Goal: Find specific page/section: Find specific page/section

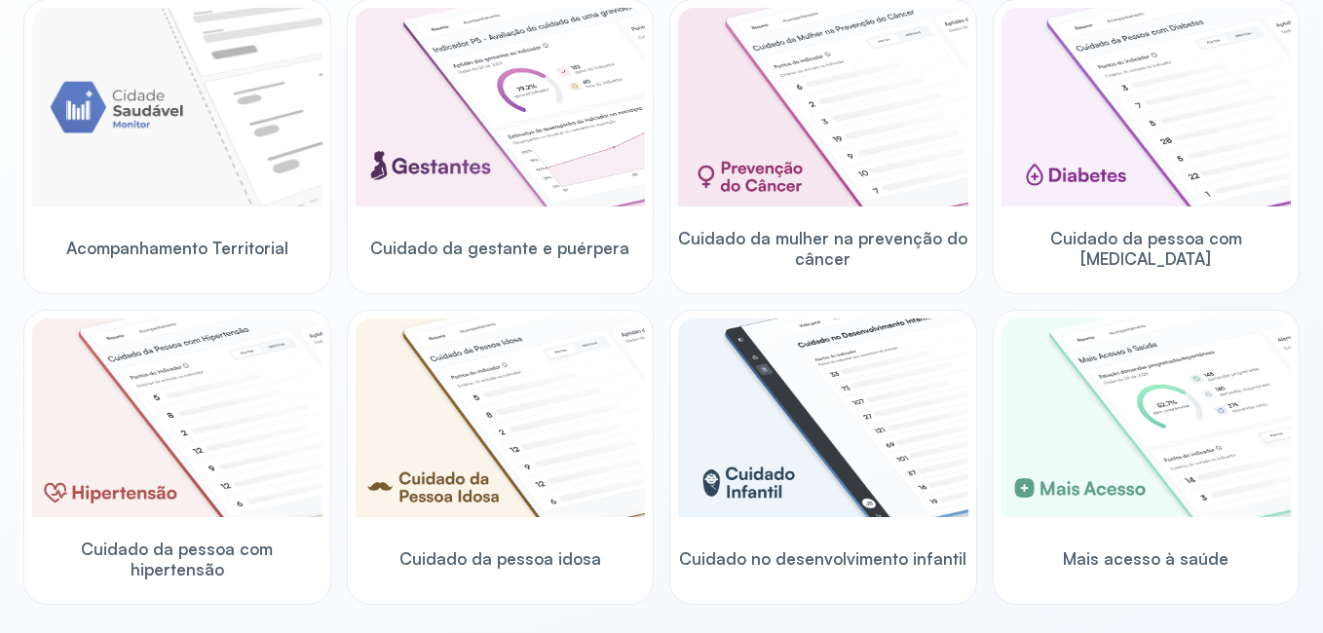
scroll to position [273, 0]
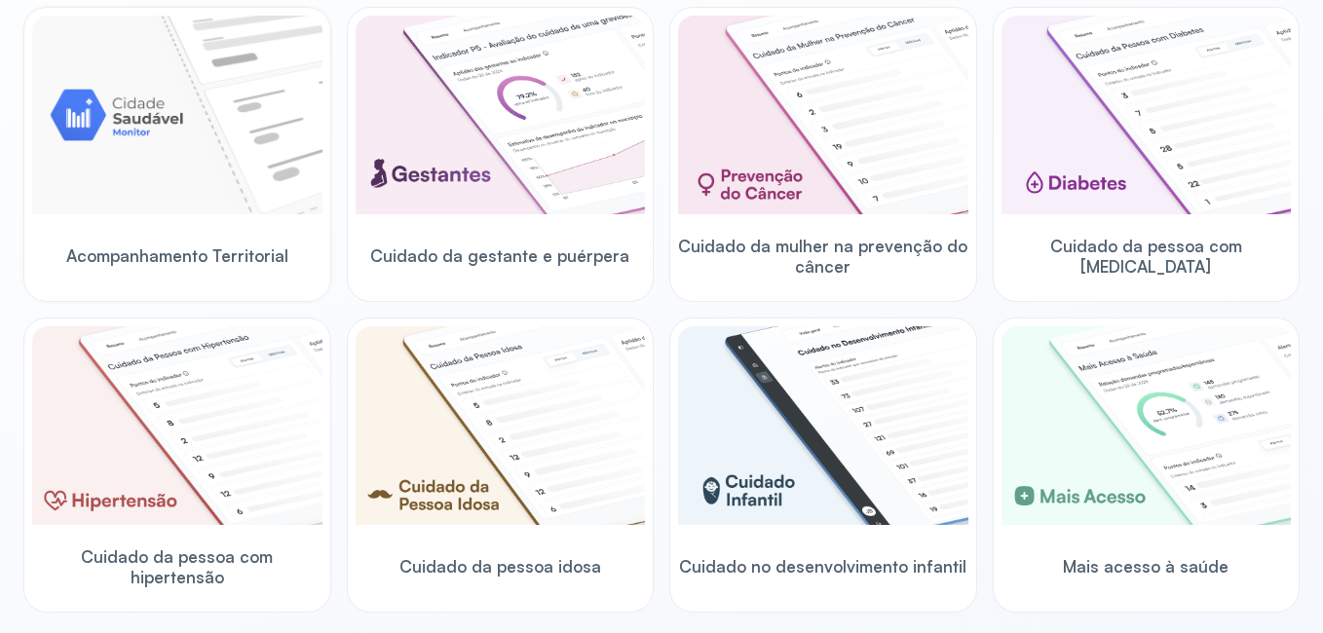
click at [177, 195] on img at bounding box center [177, 115] width 290 height 199
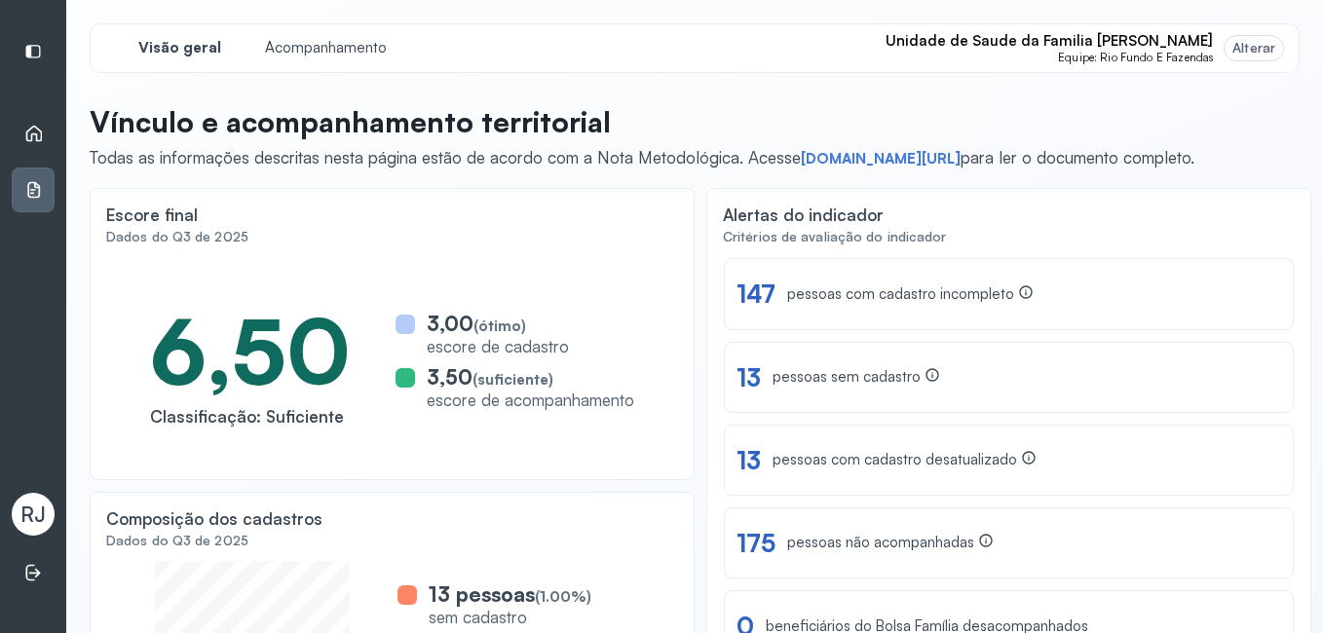
click at [39, 130] on icon at bounding box center [34, 134] width 17 height 17
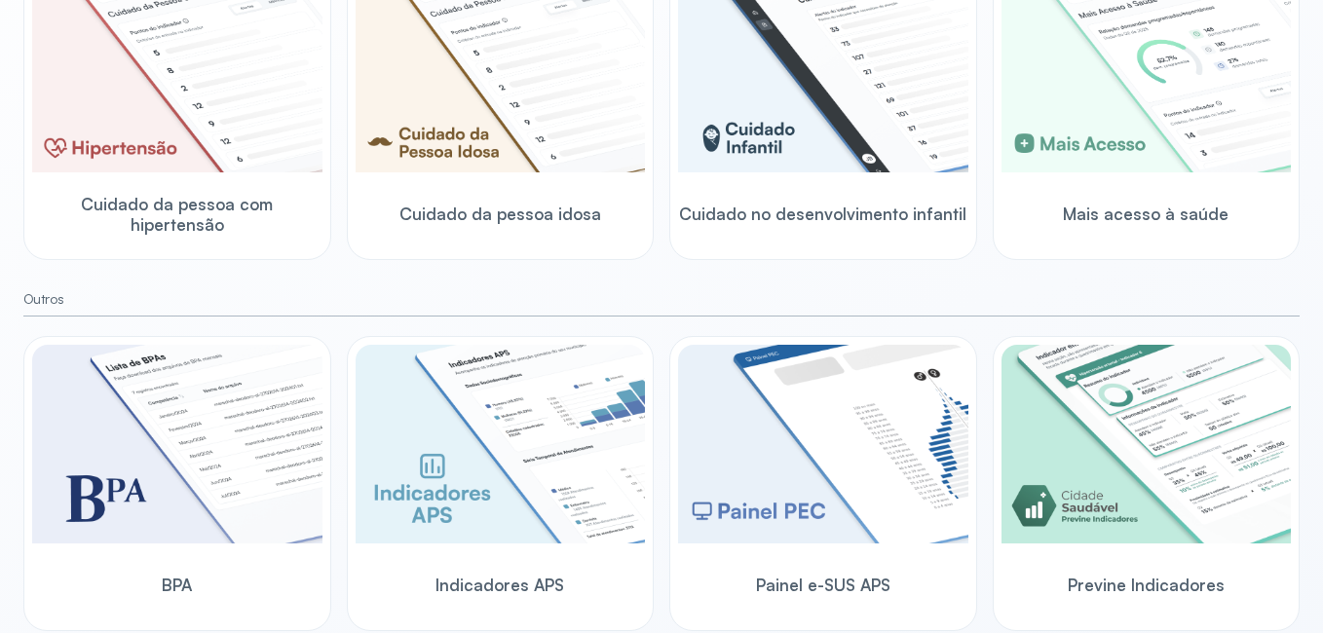
scroll to position [662, 0]
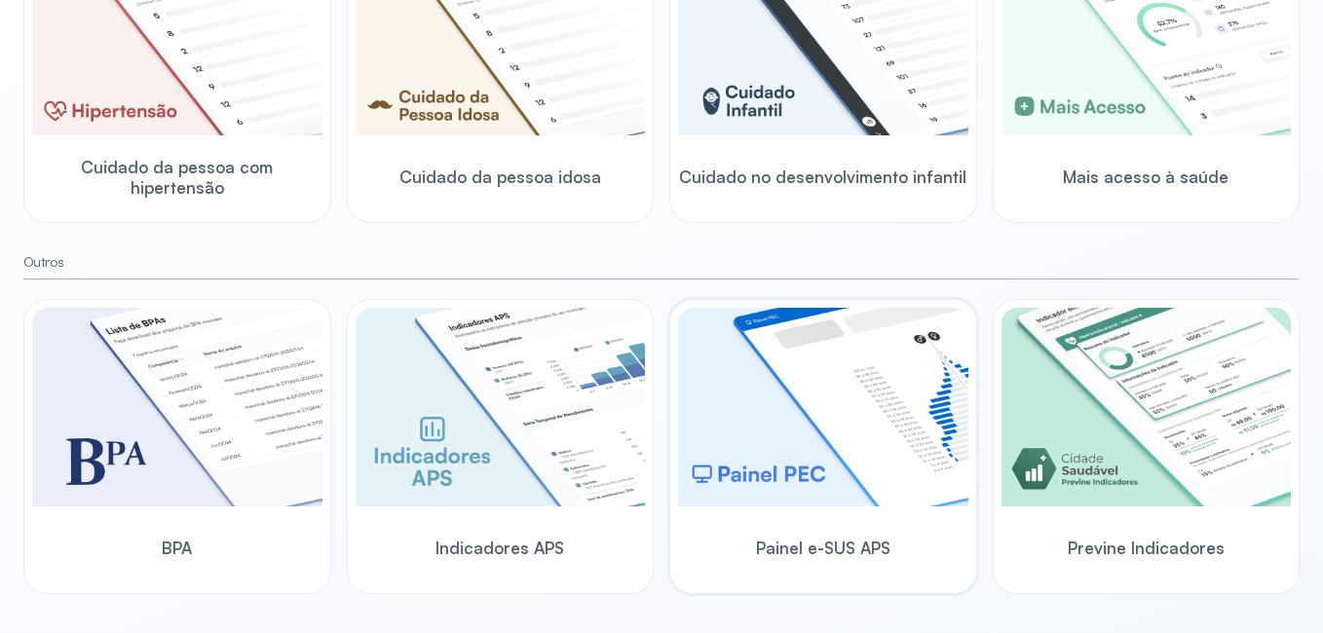
click at [807, 413] on img at bounding box center [823, 407] width 290 height 199
